Goal: Contribute content: Contribute content

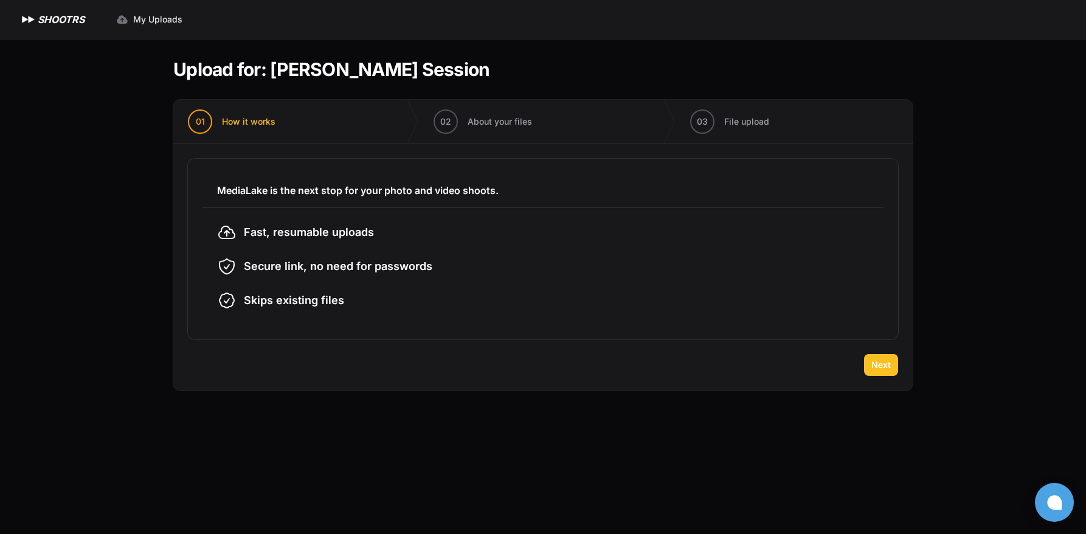
click at [883, 364] on span "Next" at bounding box center [881, 365] width 19 height 12
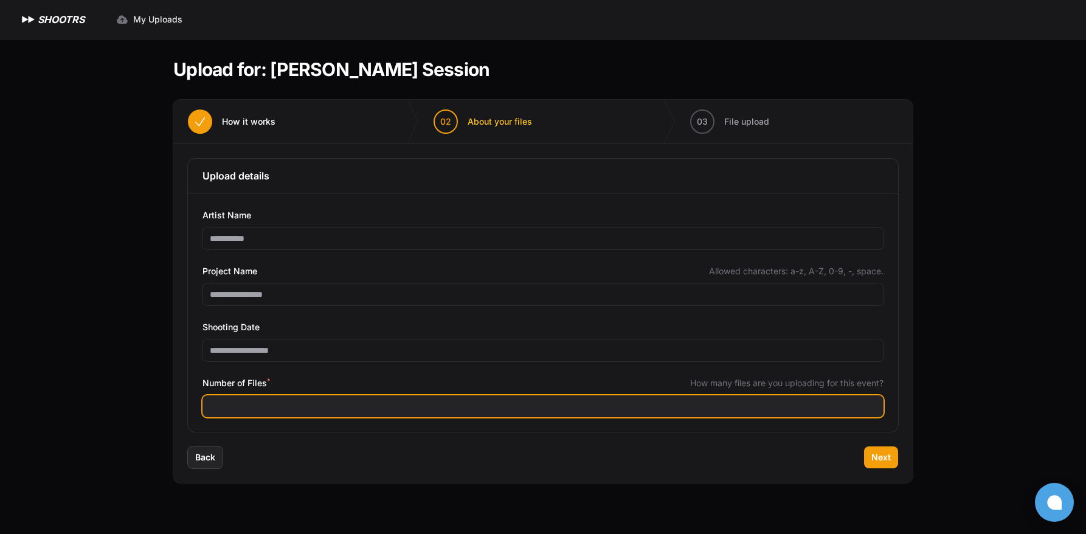
click at [532, 404] on input "Number of Files *" at bounding box center [543, 406] width 681 height 22
type input "***"
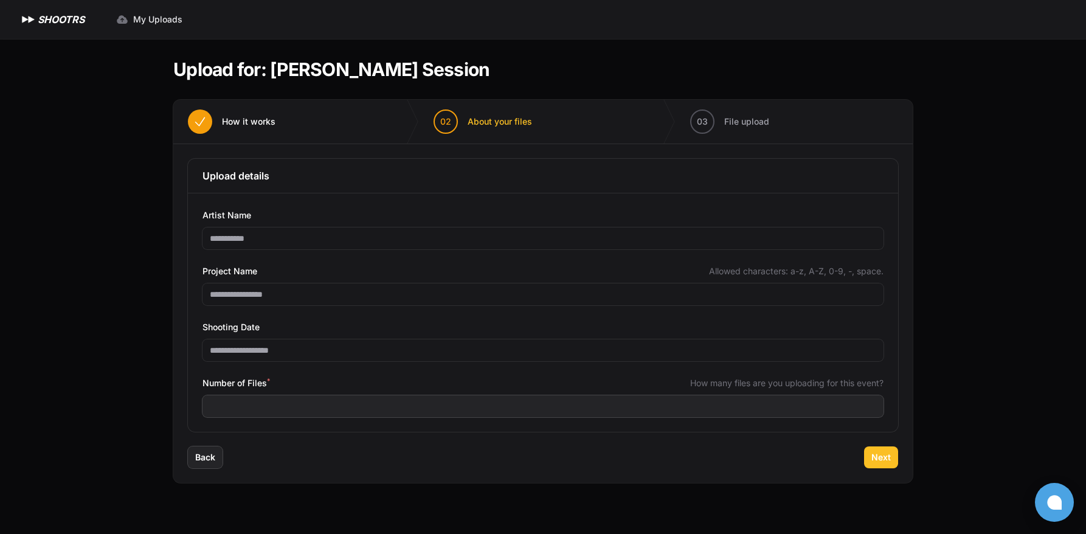
click at [891, 460] on button "Next" at bounding box center [881, 457] width 34 height 22
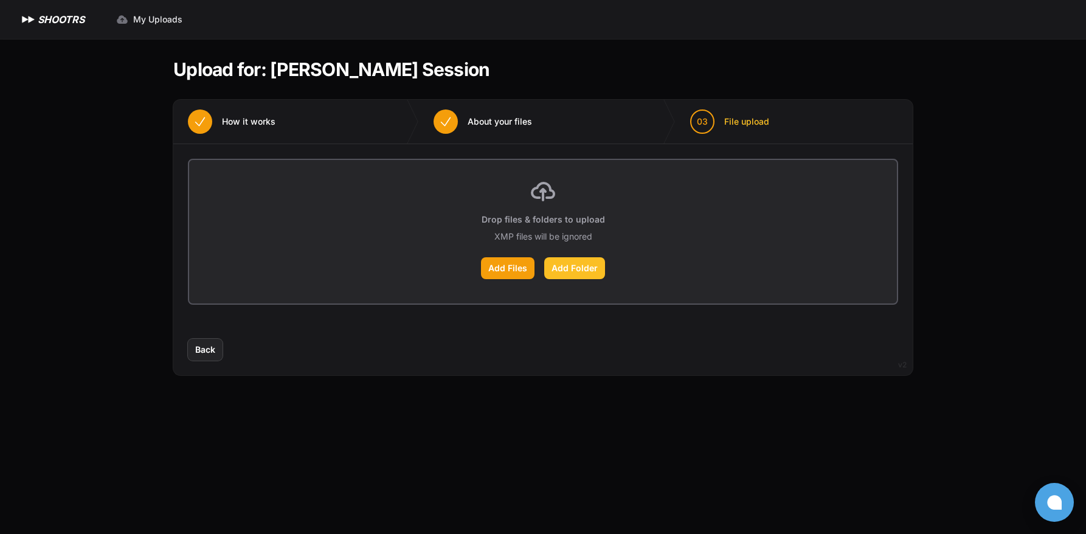
click at [568, 268] on label "Add Folder" at bounding box center [574, 268] width 61 height 22
click at [0, 0] on input "Add Folder" at bounding box center [0, 0] width 0 height 0
